Goal: Transaction & Acquisition: Download file/media

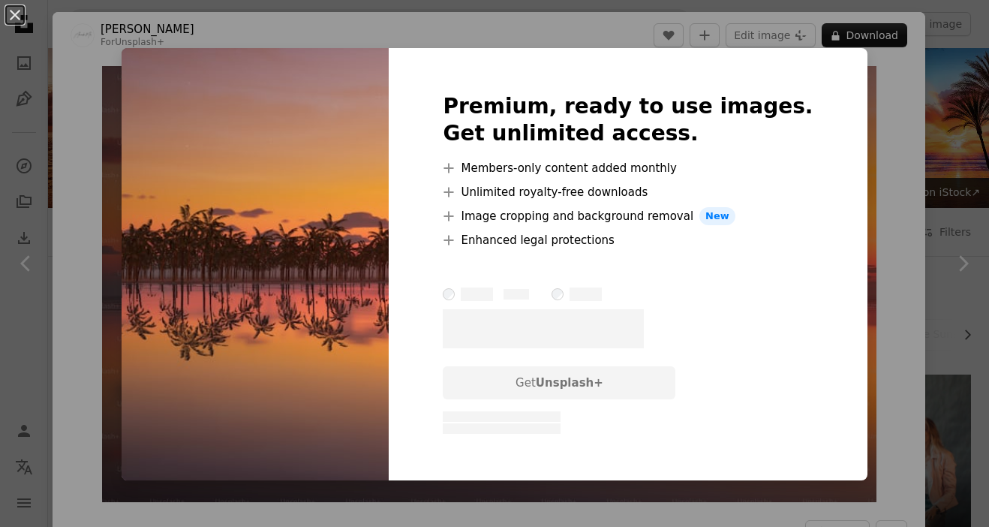
scroll to position [456, 0]
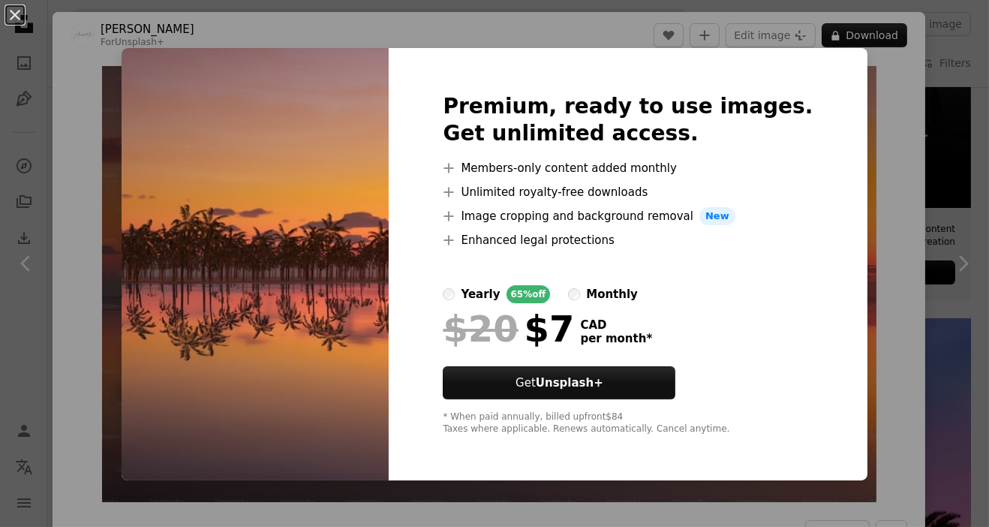
click at [877, 240] on div "An X shape Premium, ready to use images. Get unlimited access. A plus sign Memb…" at bounding box center [494, 263] width 989 height 527
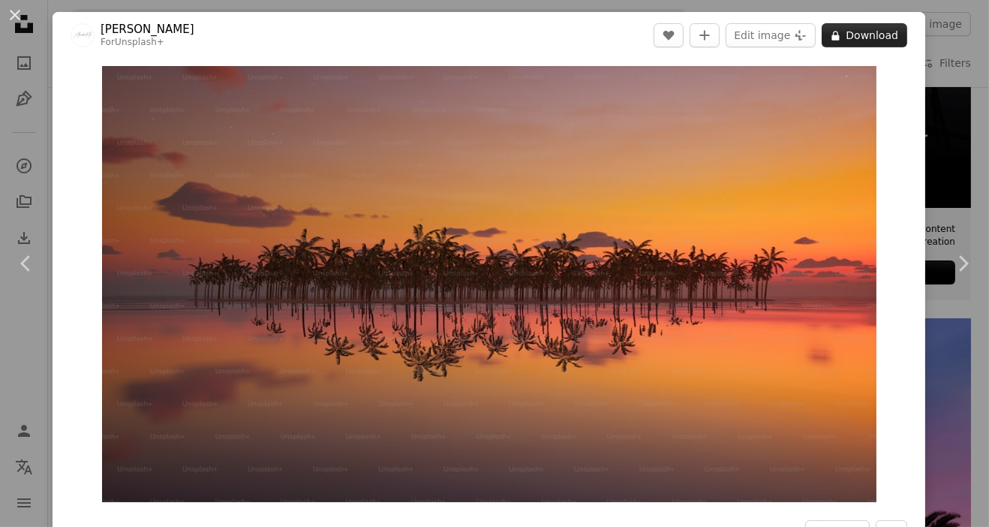
click at [877, 32] on button "A lock Download" at bounding box center [865, 35] width 86 height 24
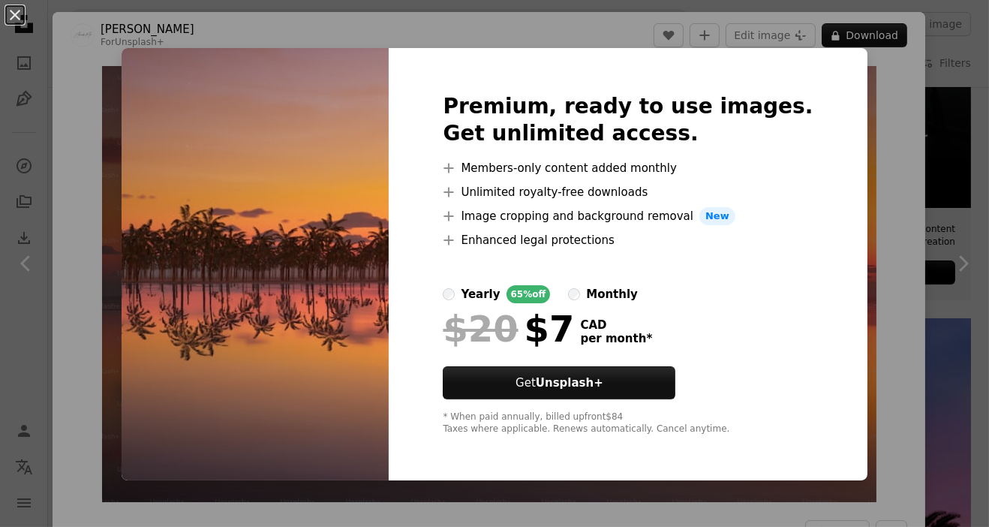
click at [876, 222] on div "An X shape Premium, ready to use images. Get unlimited access. A plus sign Memb…" at bounding box center [494, 263] width 989 height 527
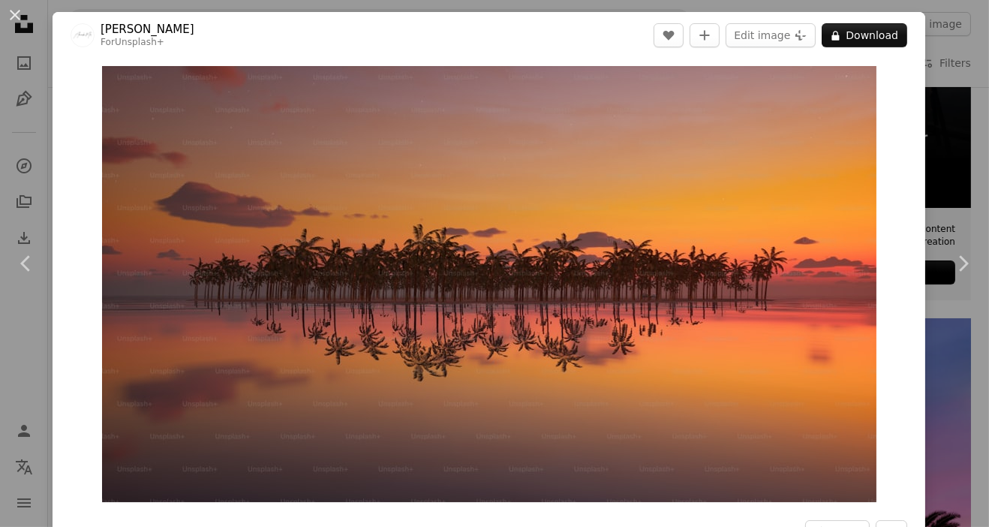
click at [961, 169] on div "An X shape Chevron left Chevron right Alexander Mils For Unsplash+ A heart A pl…" at bounding box center [494, 263] width 989 height 527
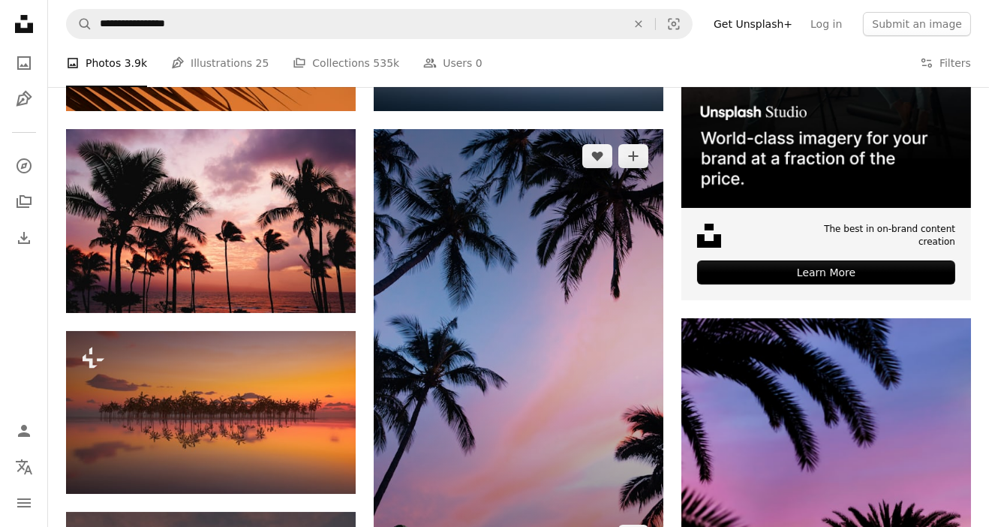
click at [600, 278] on img at bounding box center [519, 346] width 290 height 434
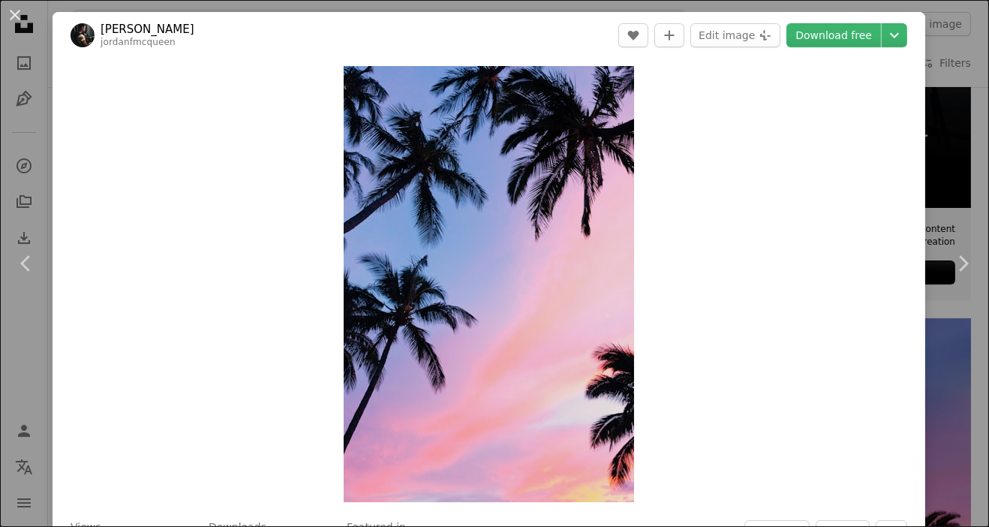
click at [955, 142] on div "An X shape Chevron left Chevron right [PERSON_NAME] jordanfmcqueen A heart A pl…" at bounding box center [494, 263] width 989 height 527
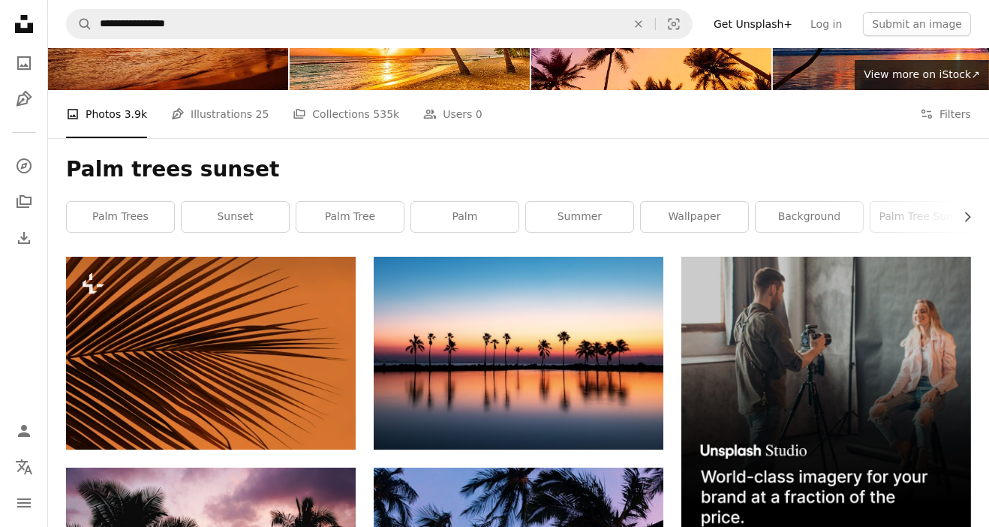
scroll to position [108, 0]
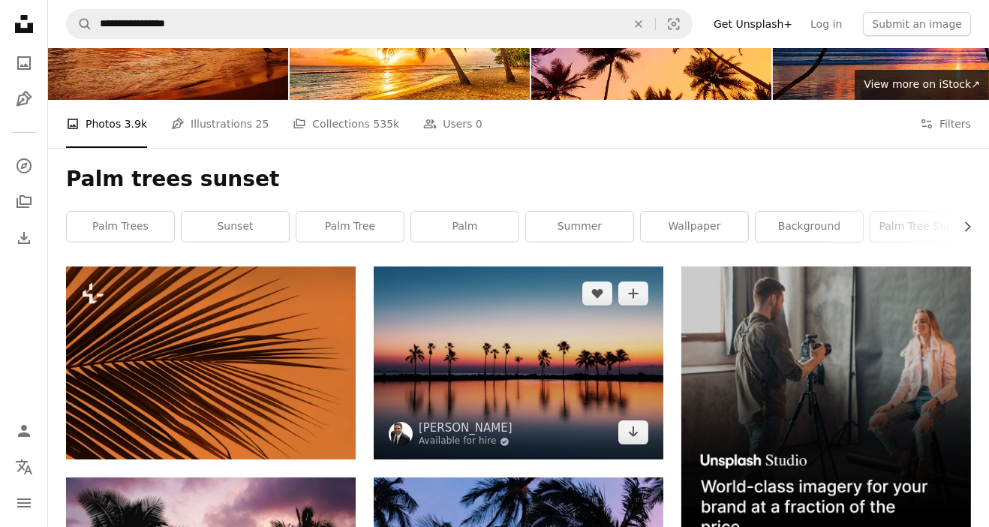
click at [595, 266] on img at bounding box center [519, 362] width 290 height 193
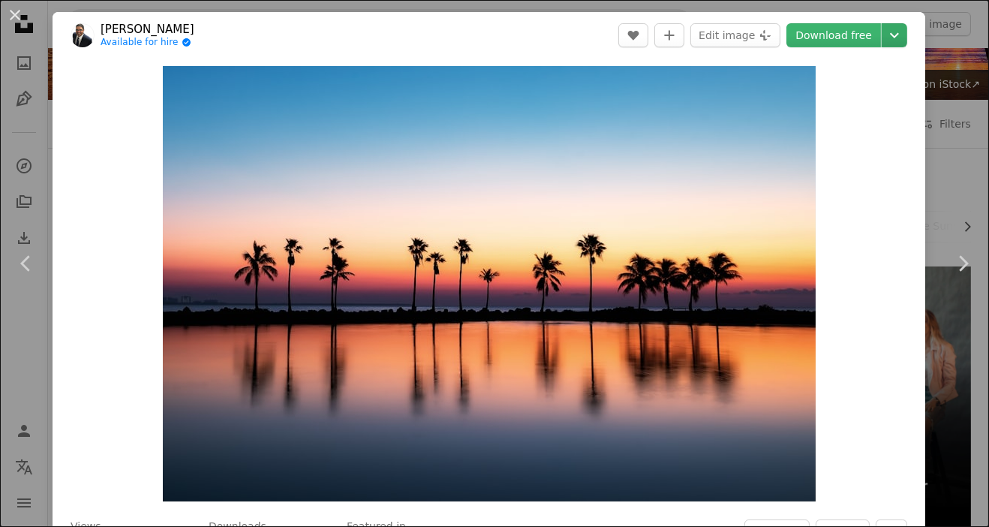
click at [905, 38] on icon "Chevron down" at bounding box center [894, 35] width 24 height 18
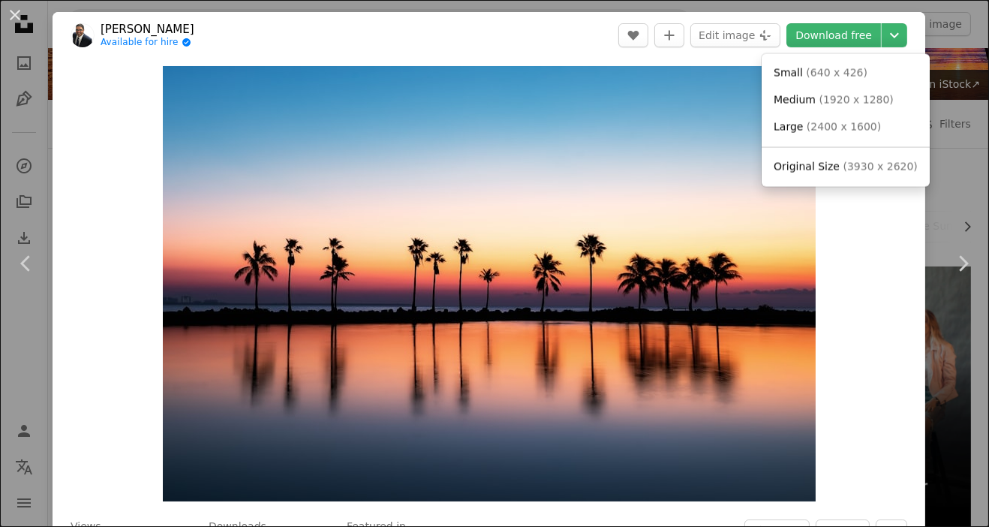
click at [885, 172] on span "( 3930 x 2620 )" at bounding box center [880, 166] width 74 height 12
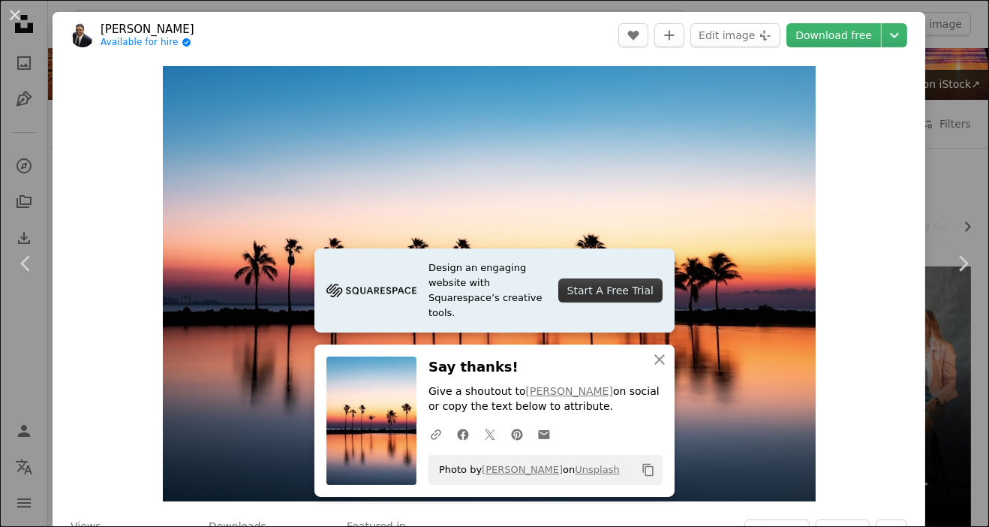
click at [951, 88] on div "An X shape Chevron left Chevron right [PERSON_NAME] Available for hire A checkm…" at bounding box center [494, 263] width 989 height 527
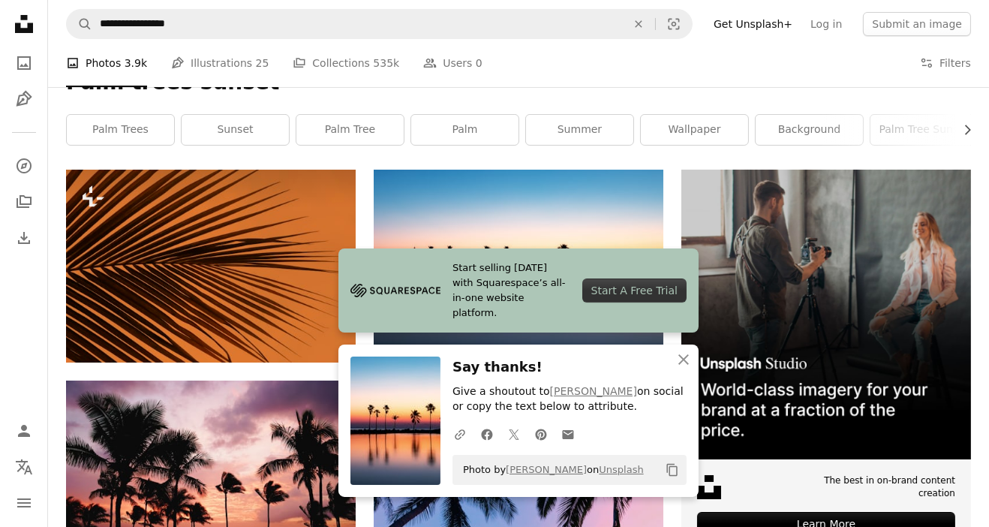
scroll to position [227, 0]
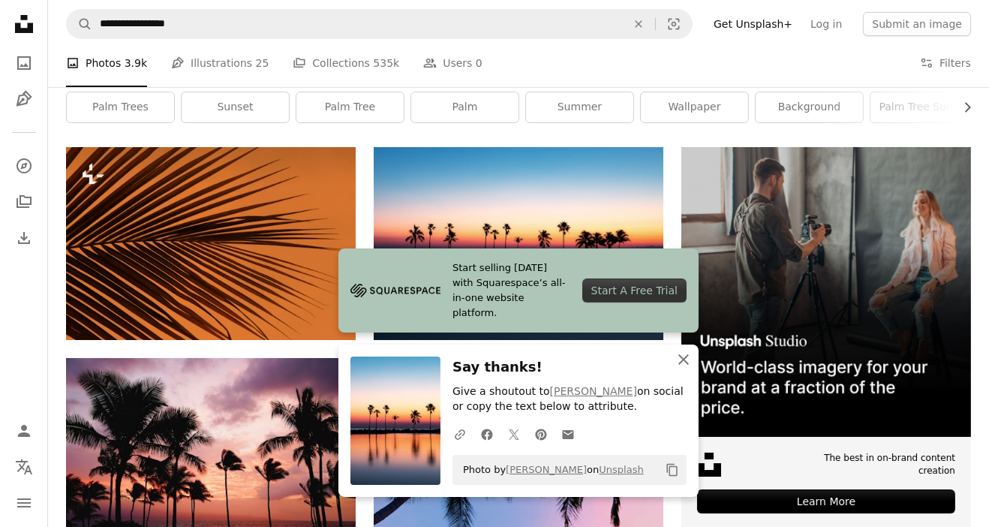
click at [682, 365] on icon "button" at bounding box center [683, 359] width 11 height 11
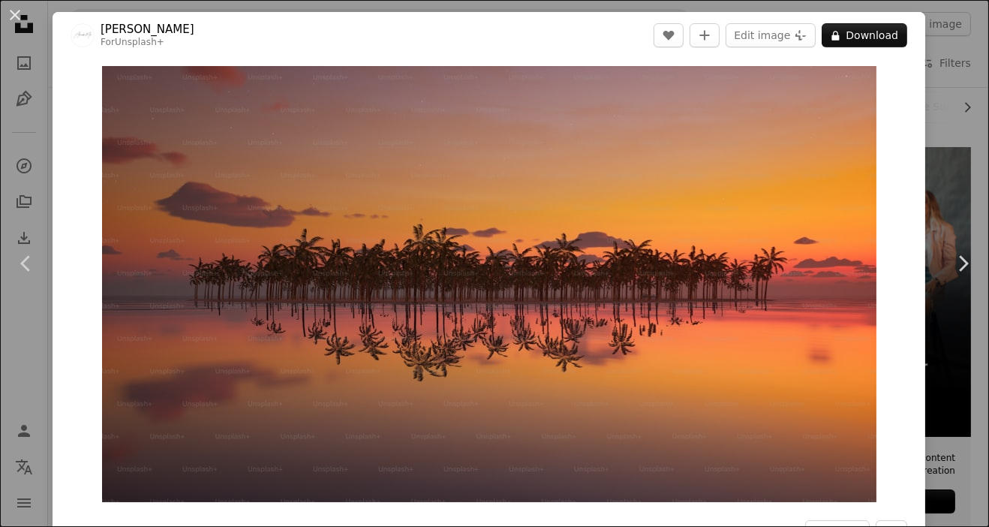
click at [947, 86] on div "An X shape Chevron left Chevron right Alexander Mils For Unsplash+ A heart A pl…" at bounding box center [494, 263] width 989 height 527
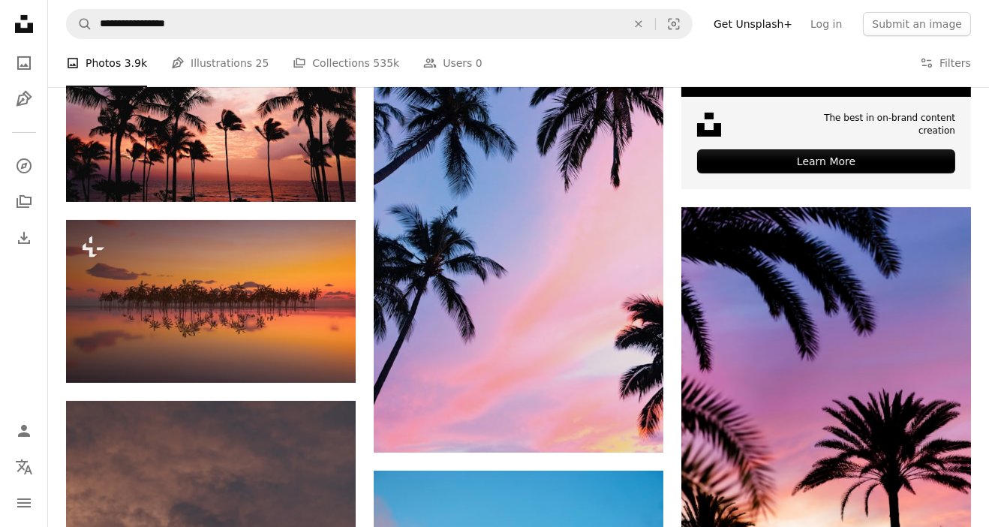
scroll to position [566, 0]
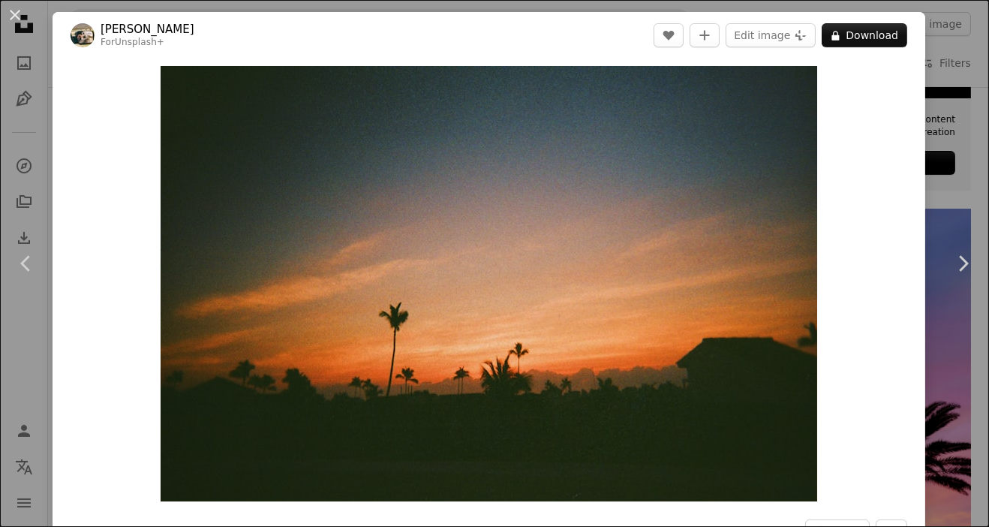
click at [960, 132] on div "An X shape Chevron left Chevron right Hans For Unsplash+ A heart A plus sign Ed…" at bounding box center [494, 263] width 989 height 527
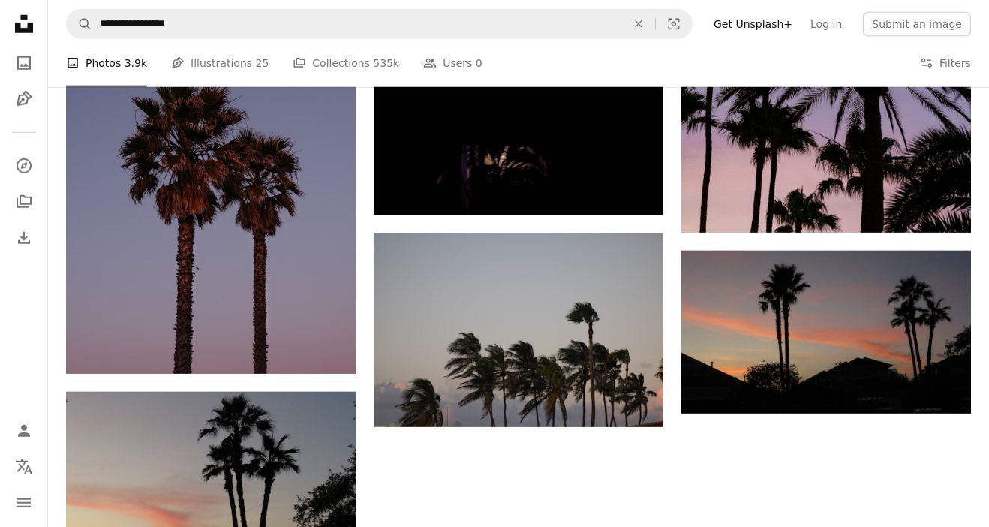
scroll to position [2101, 0]
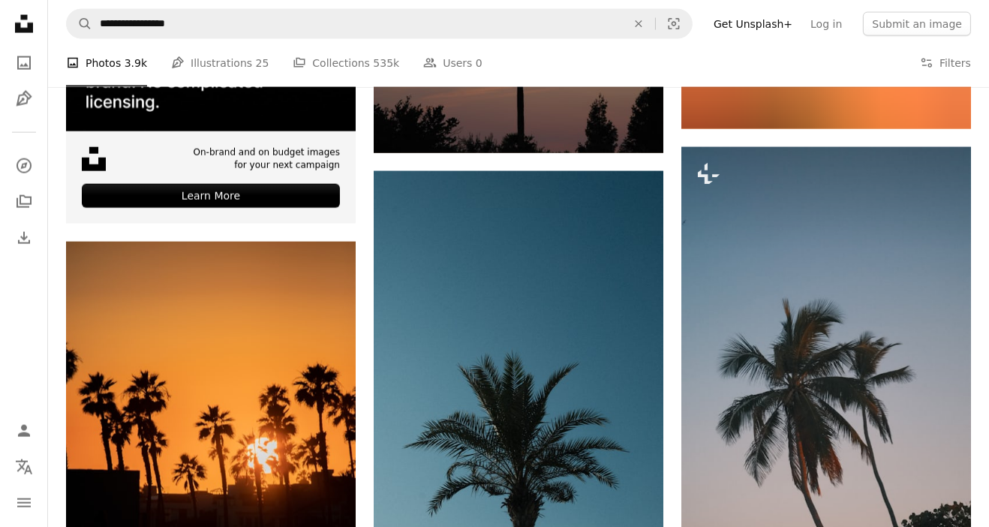
scroll to position [3282, 0]
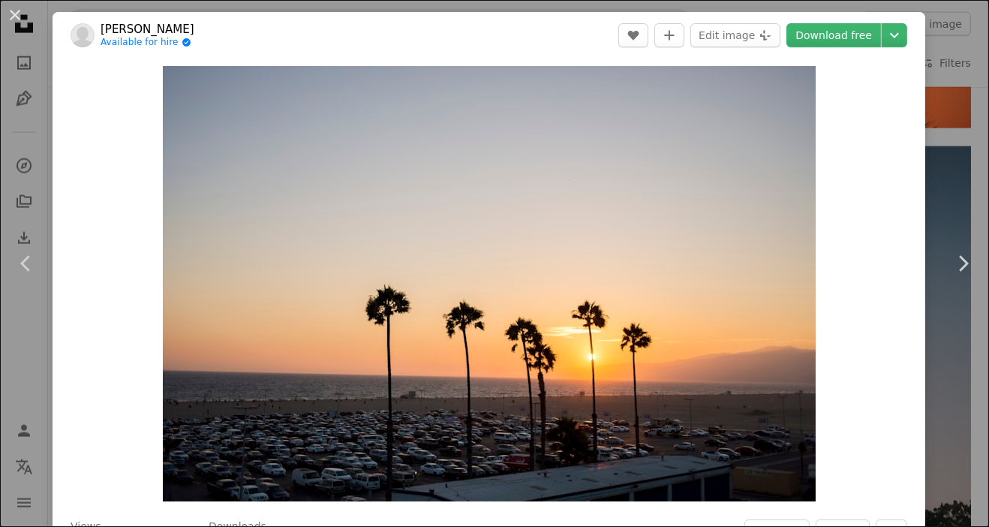
click at [955, 119] on div "An X shape Chevron left Chevron right [PERSON_NAME] Available for hire A checkm…" at bounding box center [494, 263] width 989 height 527
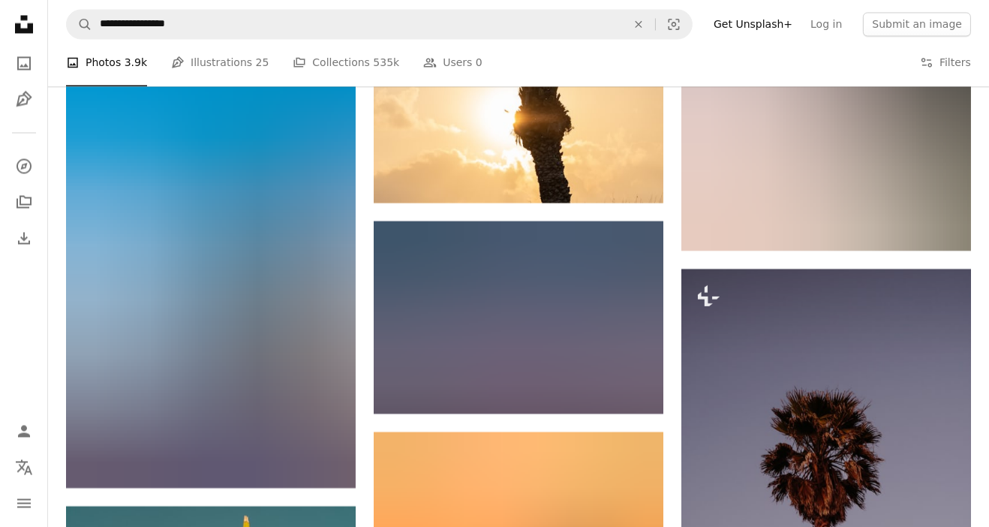
scroll to position [4569, 0]
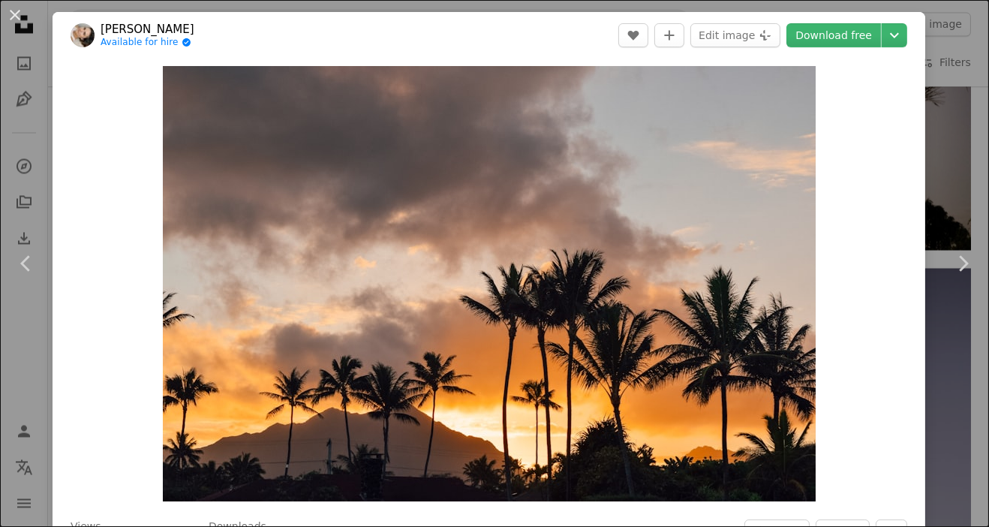
click at [957, 195] on div "An X shape Chevron left Chevron right [PERSON_NAME] Available for hire A checkm…" at bounding box center [494, 263] width 989 height 527
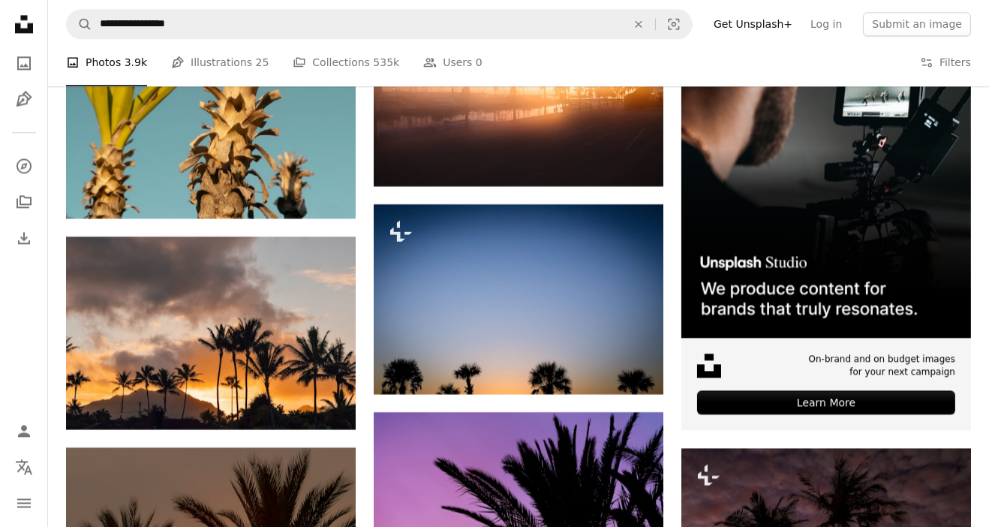
scroll to position [5245, 0]
